Goal: Task Accomplishment & Management: Manage account settings

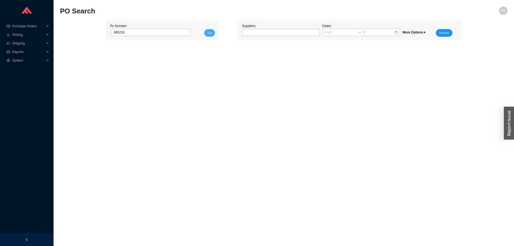
type input "985216"
click at [208, 30] on button "Go" at bounding box center [209, 32] width 11 height 7
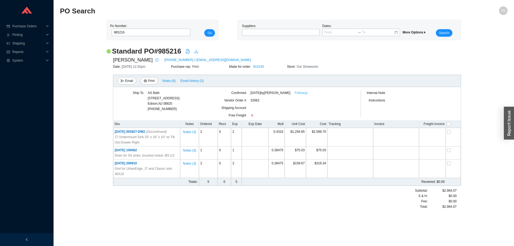
click at [308, 94] on link "Followup" at bounding box center [301, 92] width 13 height 5
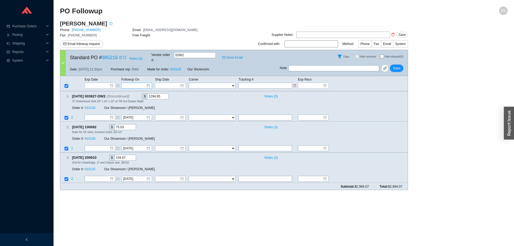
click at [137, 83] on input at bounding box center [134, 85] width 23 height 5
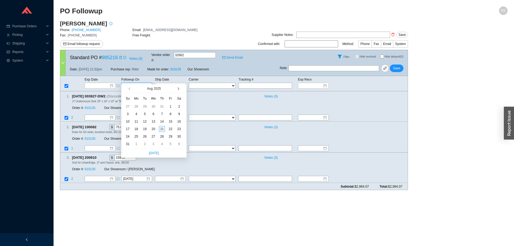
click at [178, 87] on button "button" at bounding box center [177, 88] width 5 height 9
type input "[DATE]"
click at [162, 120] on div "18" at bounding box center [162, 122] width 6 height 6
type input "[DATE]"
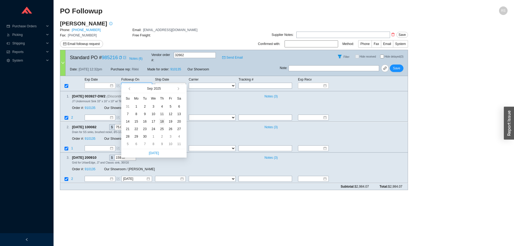
type input "[DATE]"
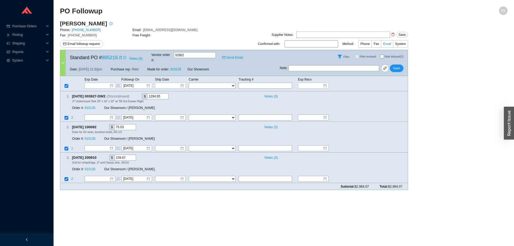
click at [391, 40] on label "Email" at bounding box center [387, 43] width 12 height 7
click at [393, 45] on input "Email" at bounding box center [393, 45] width 0 height 0
click at [306, 43] on input at bounding box center [312, 43] width 54 height 7
type input "Michline"
click at [395, 66] on span "Save" at bounding box center [396, 68] width 7 height 5
